Goal: Task Accomplishment & Management: Manage account settings

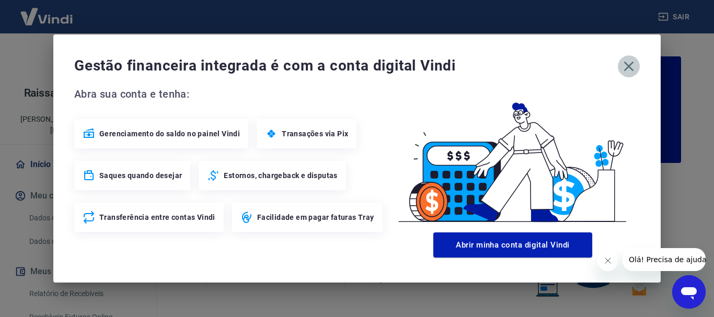
click at [630, 69] on icon "button" at bounding box center [628, 66] width 17 height 17
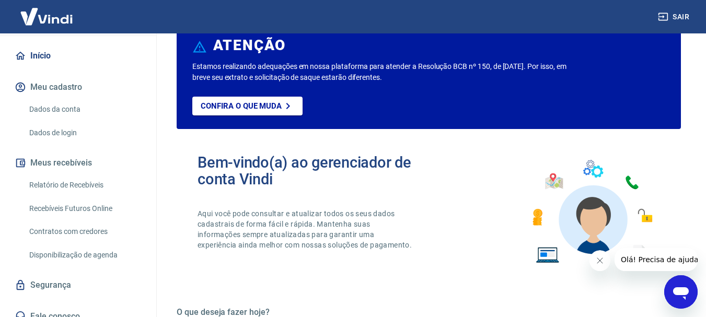
scroll to position [52, 0]
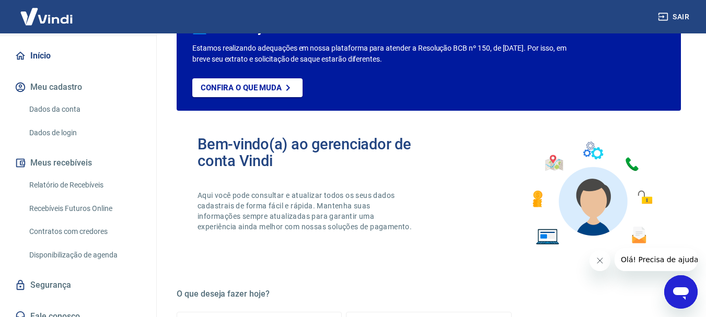
click at [77, 175] on link "Relatório de Recebíveis" at bounding box center [84, 185] width 119 height 21
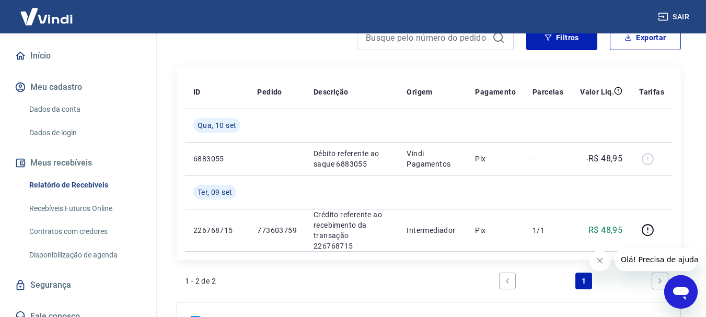
scroll to position [105, 0]
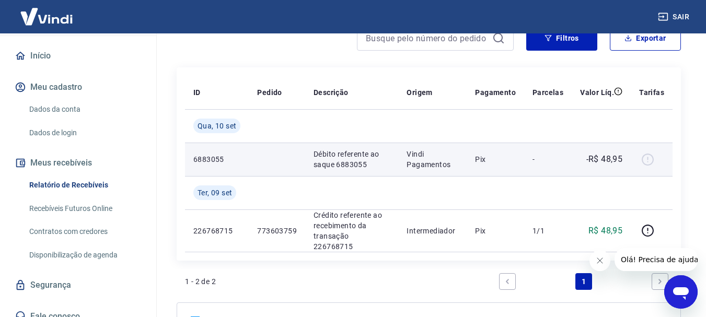
click at [648, 162] on div at bounding box center [651, 159] width 25 height 17
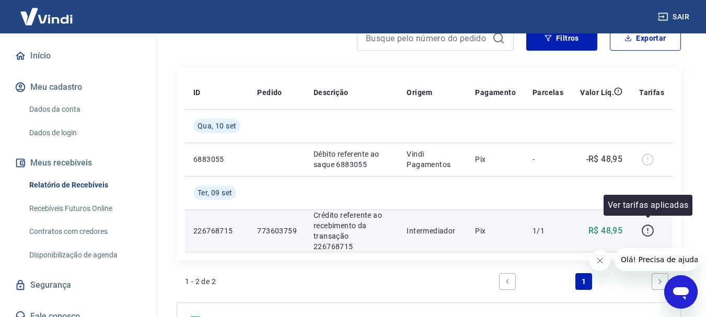
click at [647, 231] on icon "button" at bounding box center [647, 230] width 13 height 13
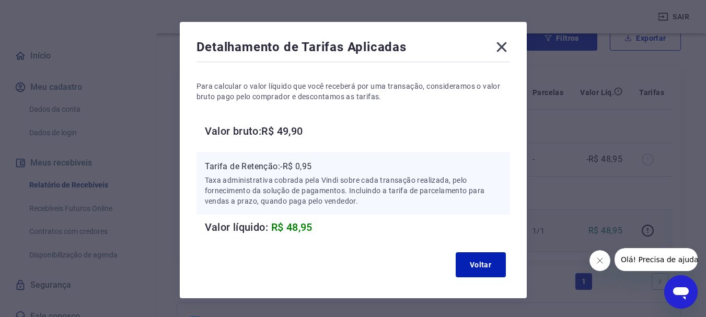
scroll to position [52, 0]
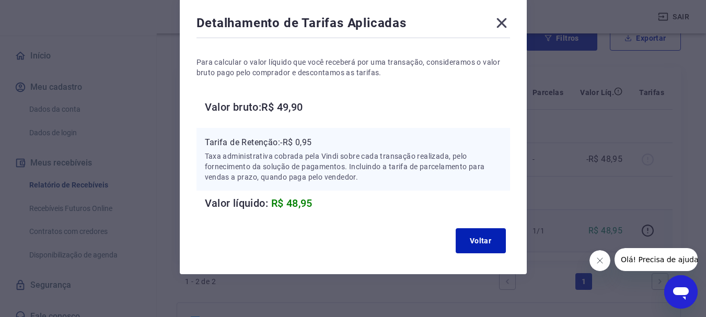
click at [502, 28] on icon at bounding box center [501, 23] width 17 height 17
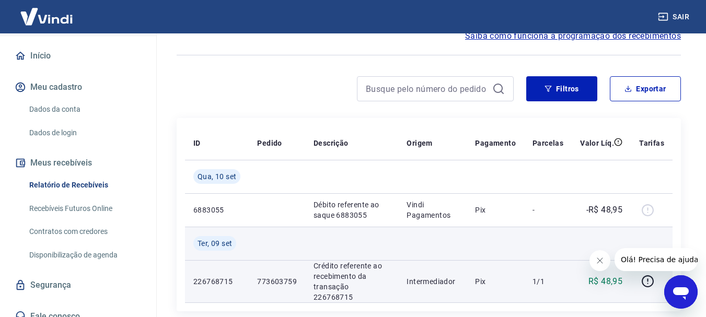
scroll to position [105, 0]
